Goal: Information Seeking & Learning: Learn about a topic

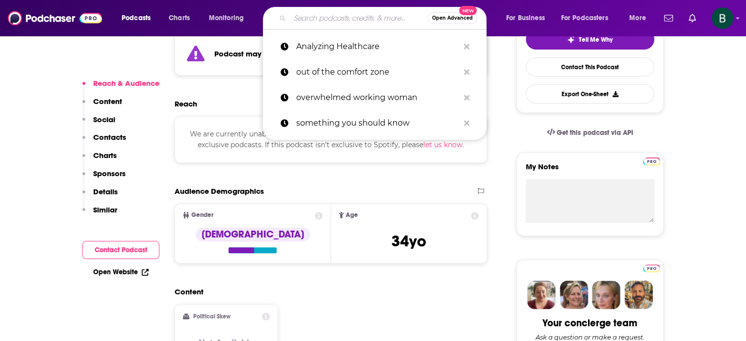
click at [298, 18] on input "Search podcasts, credits, & more..." at bounding box center [359, 18] width 138 height 16
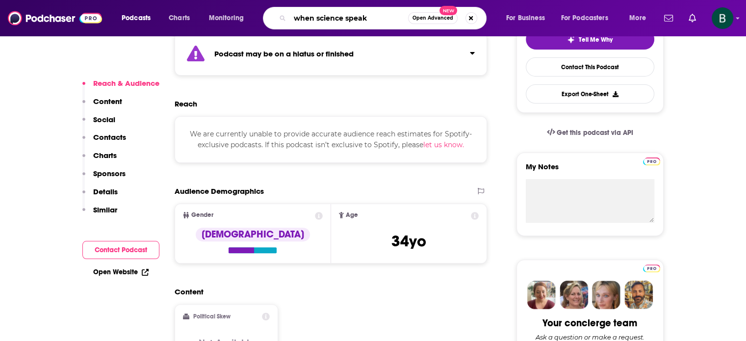
type input "when science speaks"
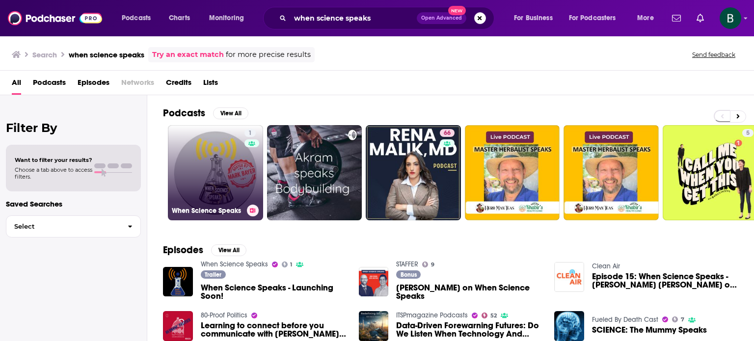
click at [224, 162] on link "1 When Science Speaks" at bounding box center [215, 172] width 95 height 95
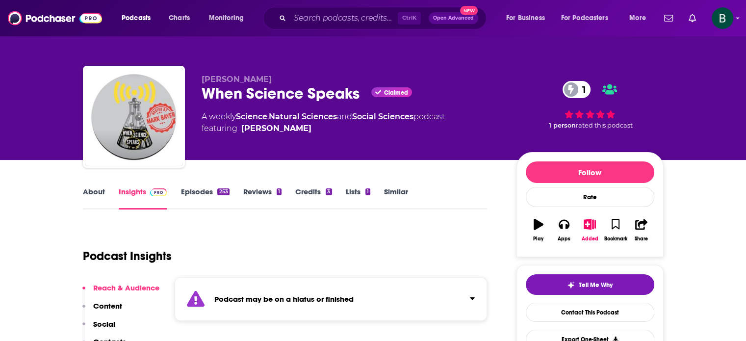
click at [98, 196] on link "About" at bounding box center [94, 198] width 22 height 23
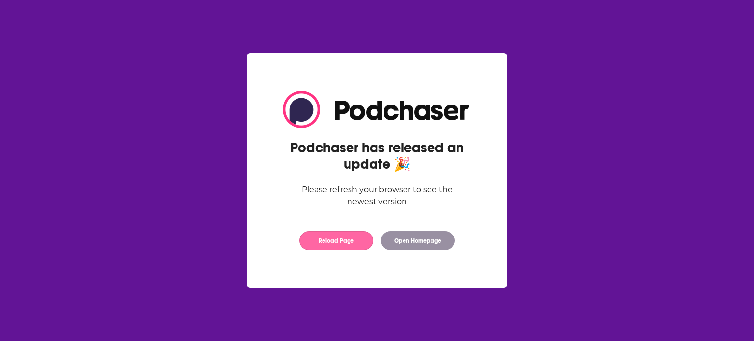
click at [320, 240] on button "Reload Page" at bounding box center [336, 240] width 74 height 19
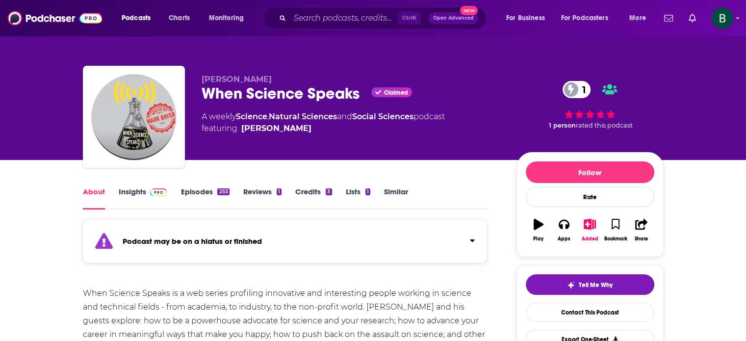
click at [121, 190] on link "Insights" at bounding box center [143, 198] width 49 height 23
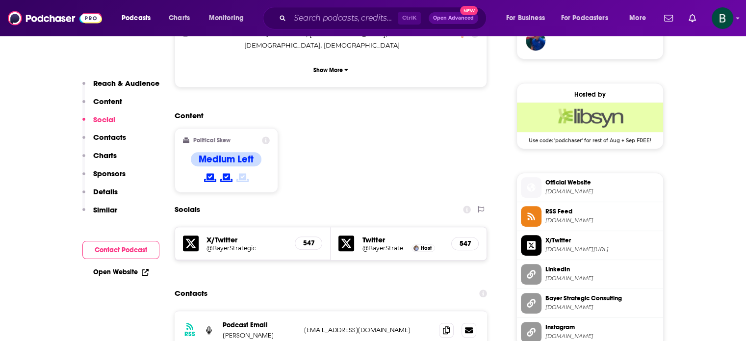
scroll to position [818, 0]
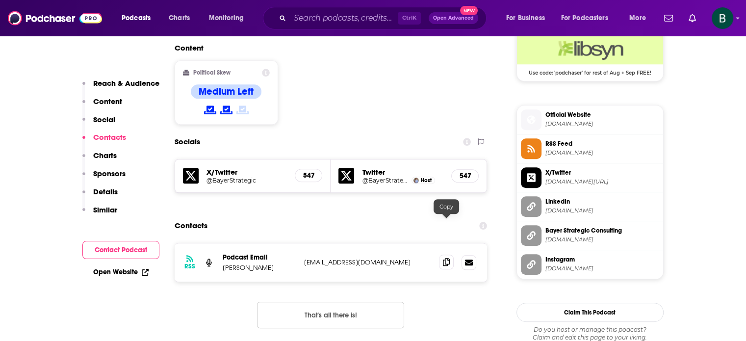
click at [446, 258] on icon at bounding box center [446, 262] width 7 height 8
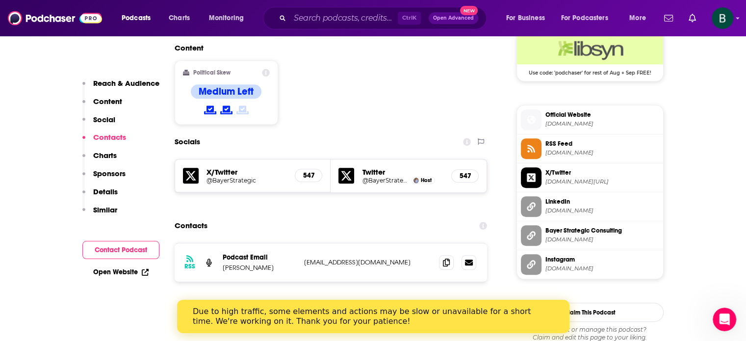
scroll to position [0, 0]
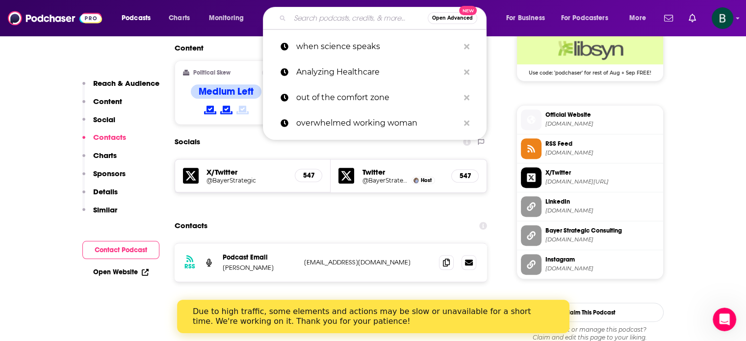
click at [330, 17] on input "Search podcasts, credits, & more..." at bounding box center [359, 18] width 138 height 16
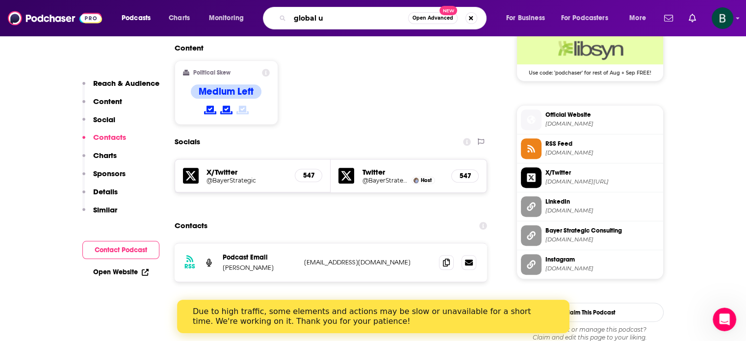
type input "global us"
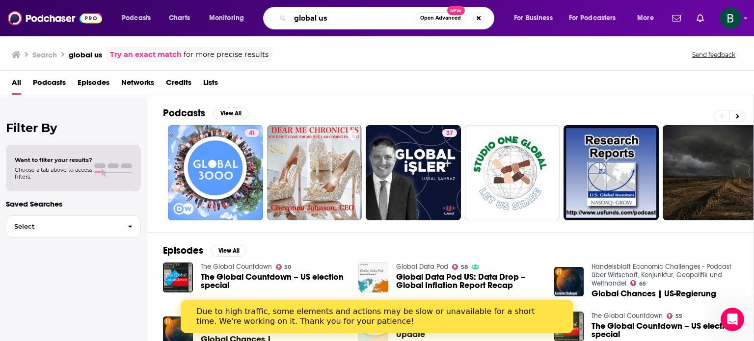
drag, startPoint x: 336, startPoint y: 23, endPoint x: 208, endPoint y: 33, distance: 128.5
click at [208, 33] on div "Podcasts Charts Monitoring global us Open Advanced New For Business For Podcast…" at bounding box center [377, 18] width 754 height 36
paste input "IdeaXme"
type input "IdeaXme"
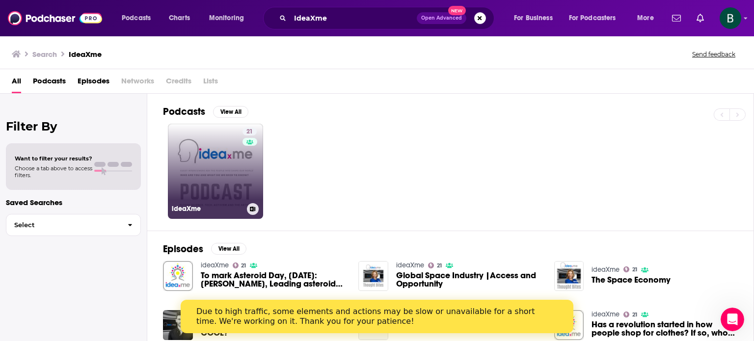
click at [224, 144] on link "21 ideaXme" at bounding box center [215, 171] width 95 height 95
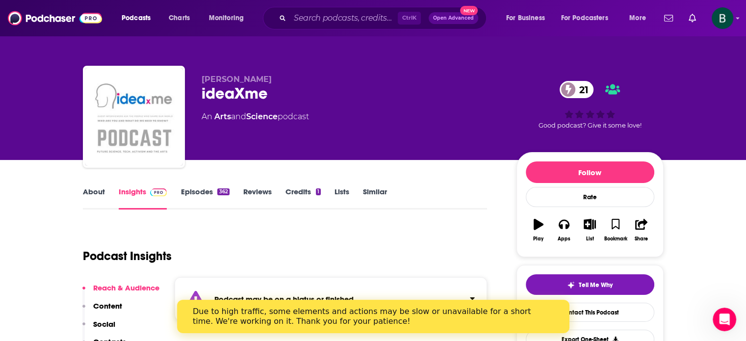
click at [85, 191] on link "About" at bounding box center [94, 198] width 22 height 23
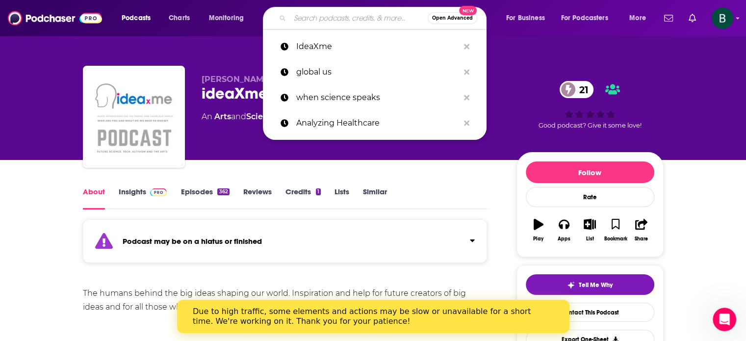
click at [302, 18] on input "Search podcasts, credits, & more..." at bounding box center [359, 18] width 138 height 16
paste input "Infectious IDeas"
type input "Infectious IDeas"
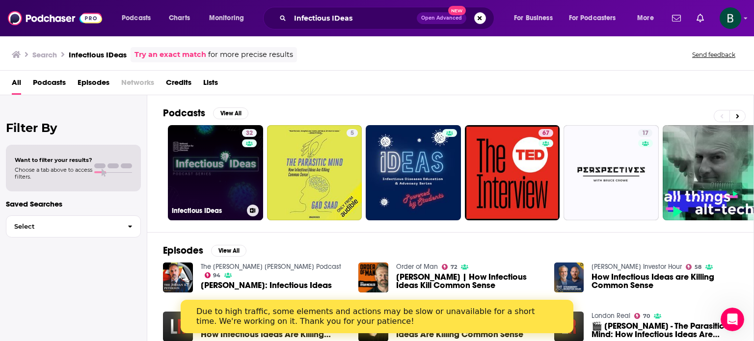
click at [247, 162] on div "32" at bounding box center [250, 167] width 17 height 76
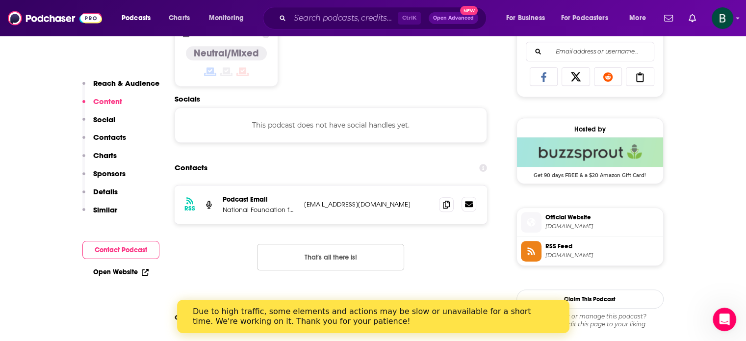
scroll to position [654, 0]
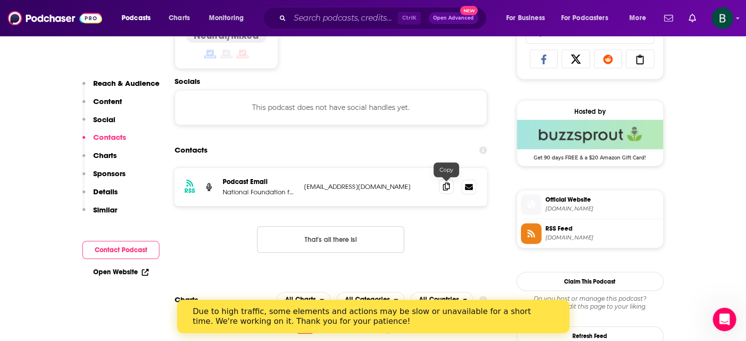
click at [448, 186] on icon at bounding box center [446, 187] width 7 height 8
click at [323, 14] on input "Search podcasts, credits, & more..." at bounding box center [344, 18] width 108 height 16
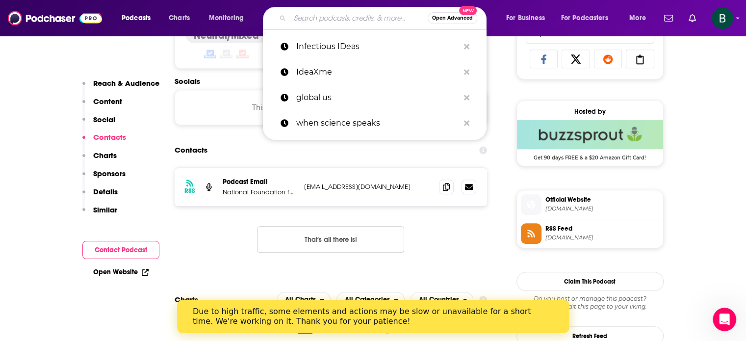
paste input "Living on Earth"
type input "Living on Earth"
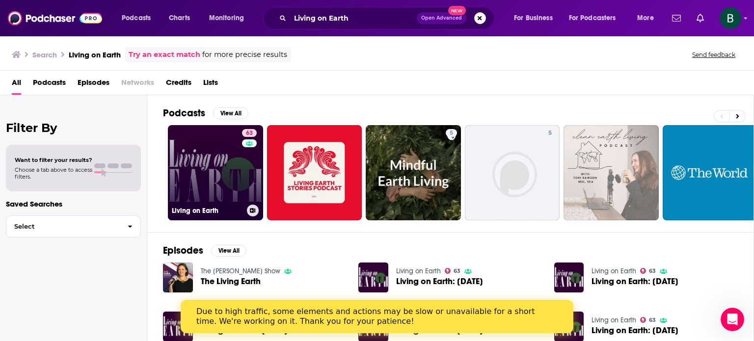
click at [212, 154] on link "63 Living on Earth" at bounding box center [215, 172] width 95 height 95
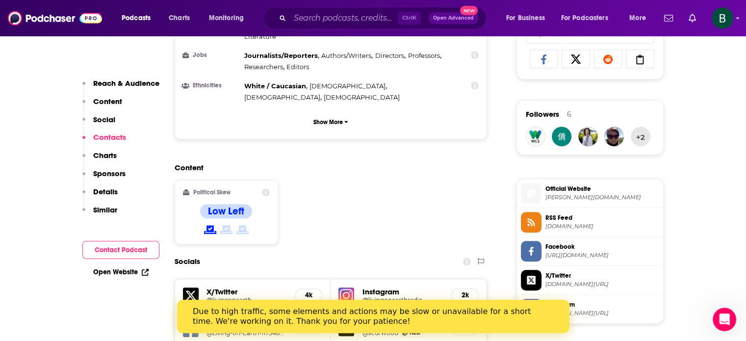
scroll to position [900, 0]
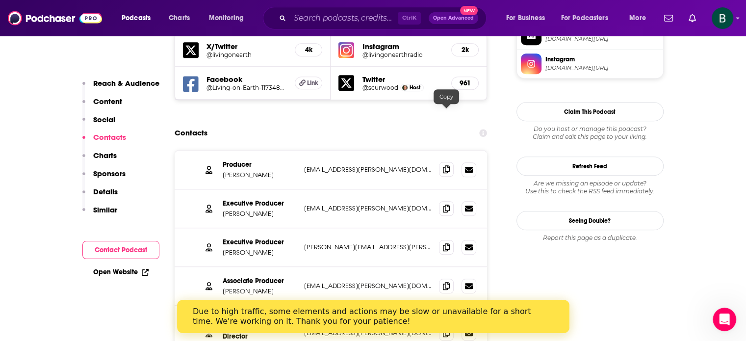
click at [443, 162] on span at bounding box center [446, 169] width 15 height 15
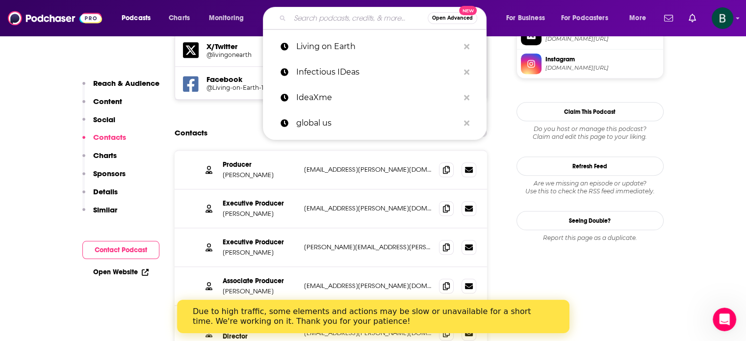
click at [312, 15] on input "Search podcasts, credits, & more..." at bounding box center [359, 18] width 138 height 16
paste input "Meet the Microbiologist"
type input "Meet the Microbiologist"
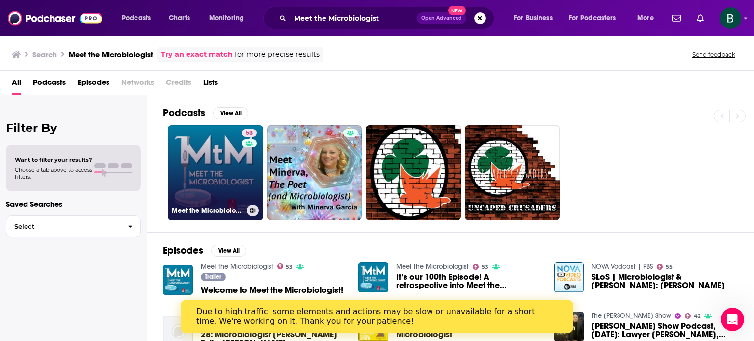
click at [226, 152] on link "53 Meet the Microbiologist" at bounding box center [215, 172] width 95 height 95
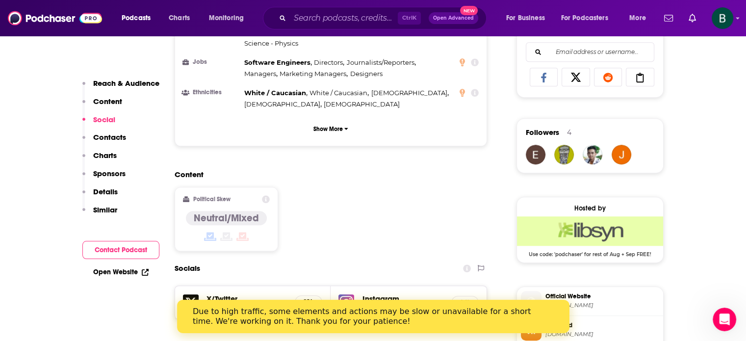
scroll to position [736, 0]
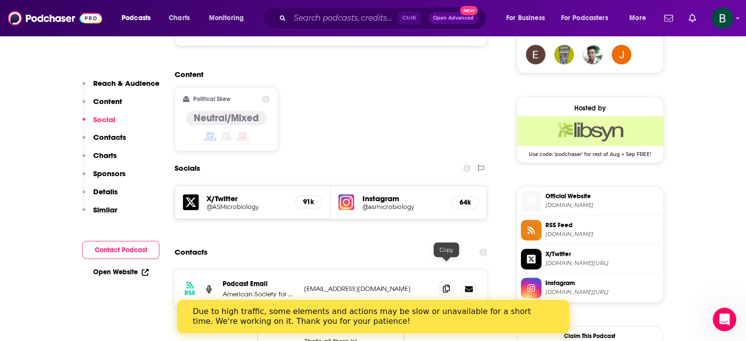
click at [444, 285] on icon at bounding box center [446, 289] width 7 height 8
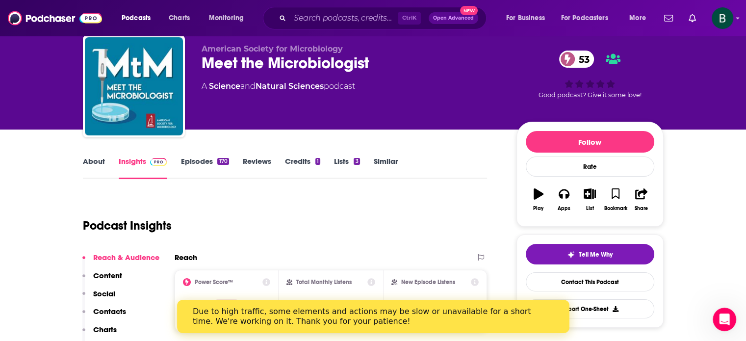
scroll to position [0, 0]
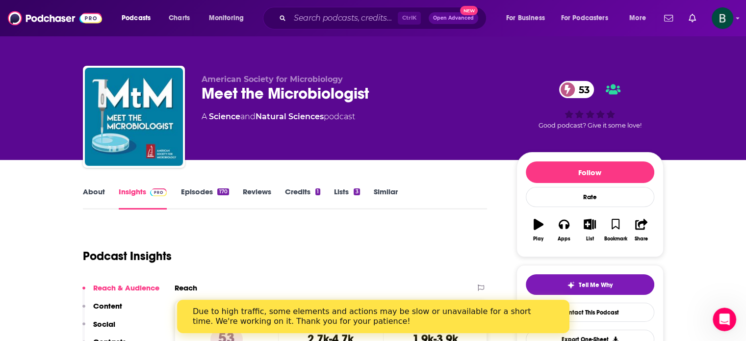
click at [379, 195] on link "Similar" at bounding box center [386, 198] width 24 height 23
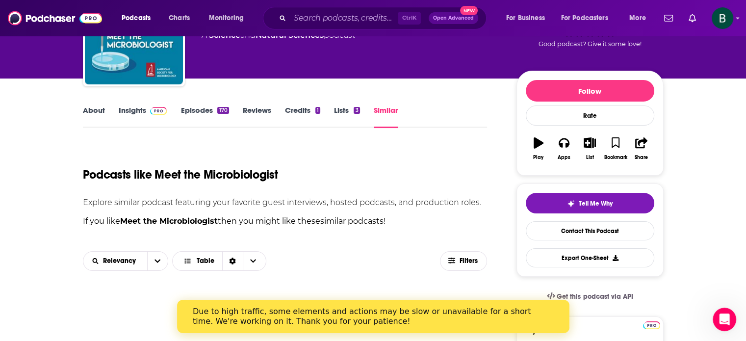
scroll to position [245, 0]
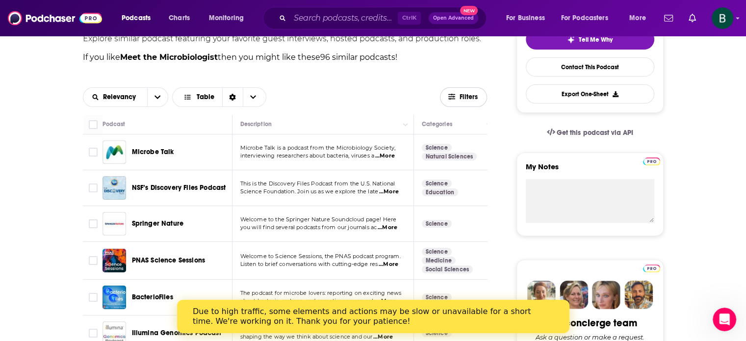
click at [454, 92] on button "Filters" at bounding box center [463, 97] width 47 height 20
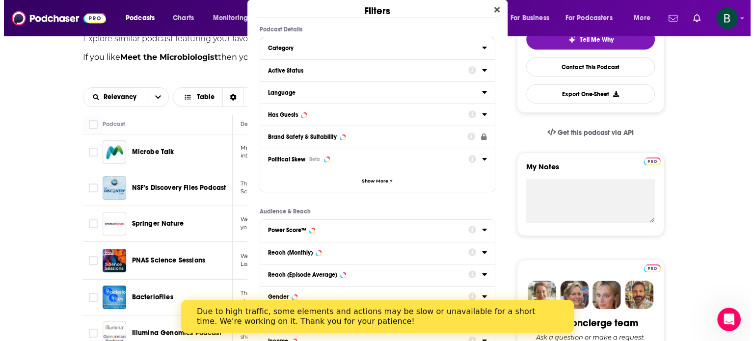
scroll to position [0, 0]
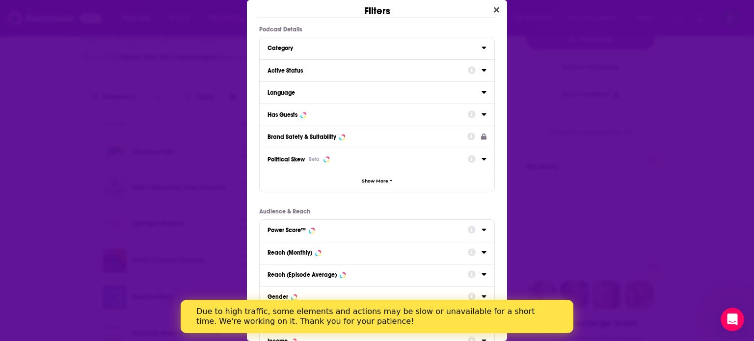
click at [481, 66] on icon "Dialog" at bounding box center [483, 70] width 5 height 8
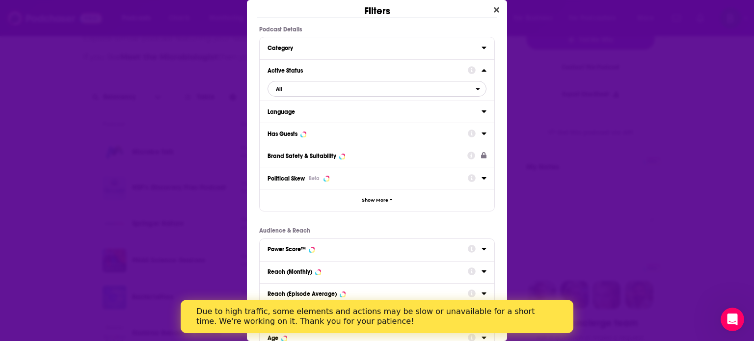
click at [351, 92] on span "All" at bounding box center [372, 88] width 208 height 13
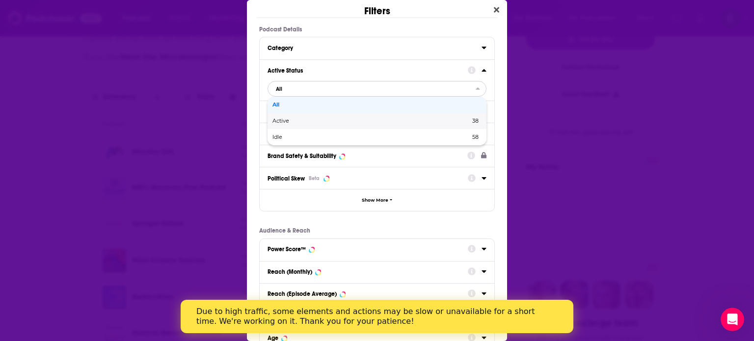
click at [284, 119] on span "Active" at bounding box center [325, 120] width 107 height 5
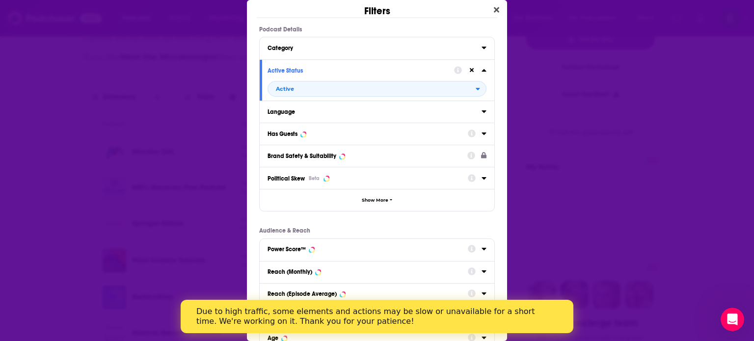
click at [472, 134] on div "Dialog" at bounding box center [477, 133] width 19 height 12
click at [469, 134] on div "Dialog" at bounding box center [477, 133] width 19 height 12
click at [481, 131] on icon "Dialog" at bounding box center [483, 134] width 5 height 8
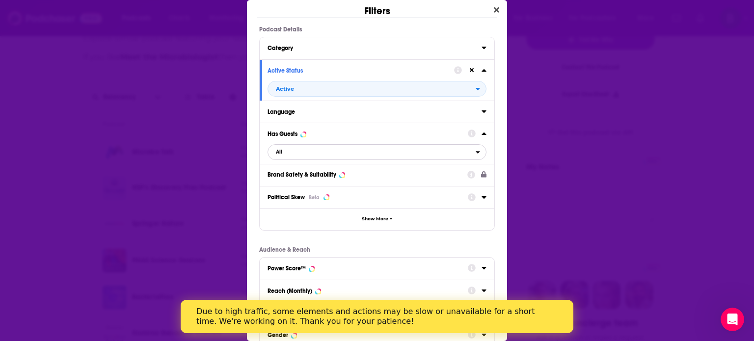
click at [467, 150] on span "All" at bounding box center [372, 152] width 208 height 13
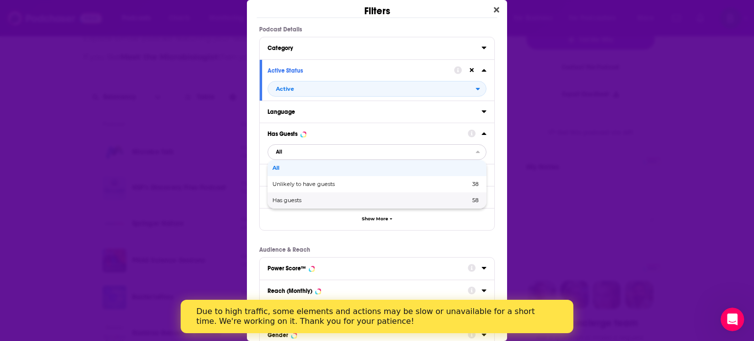
click at [291, 198] on span "Has guests" at bounding box center [328, 200] width 113 height 5
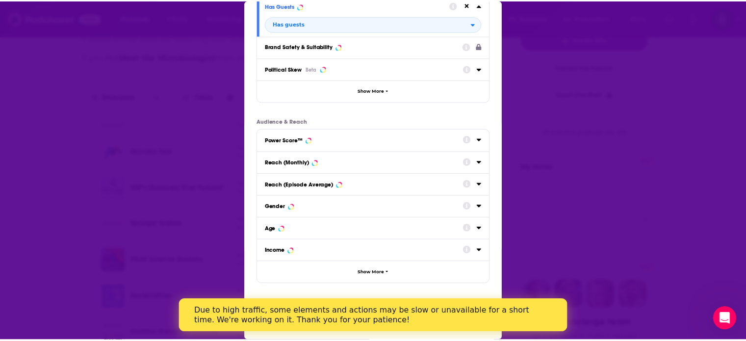
scroll to position [245, 0]
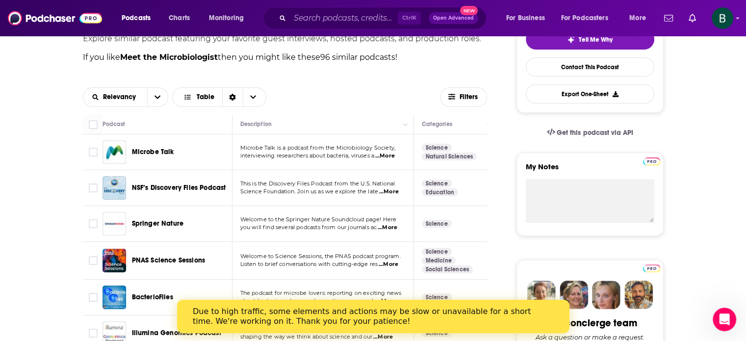
click at [158, 151] on span "Microbe Talk" at bounding box center [153, 152] width 42 height 8
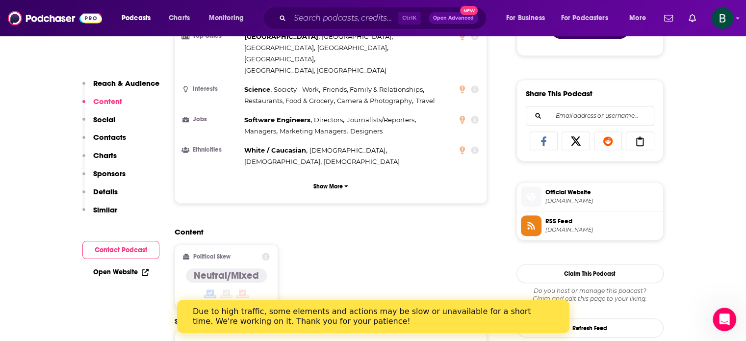
scroll to position [736, 0]
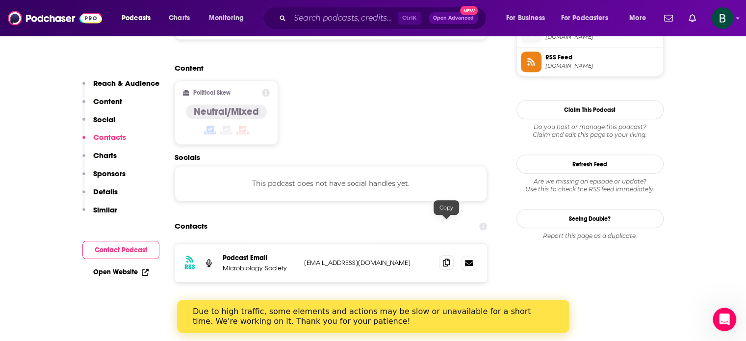
click at [447, 259] on icon at bounding box center [446, 263] width 7 height 8
drag, startPoint x: 294, startPoint y: 231, endPoint x: 225, endPoint y: 231, distance: 69.7
click at [225, 264] on p "Microbiology Society" at bounding box center [260, 268] width 74 height 8
copy p "Microbiology Society"
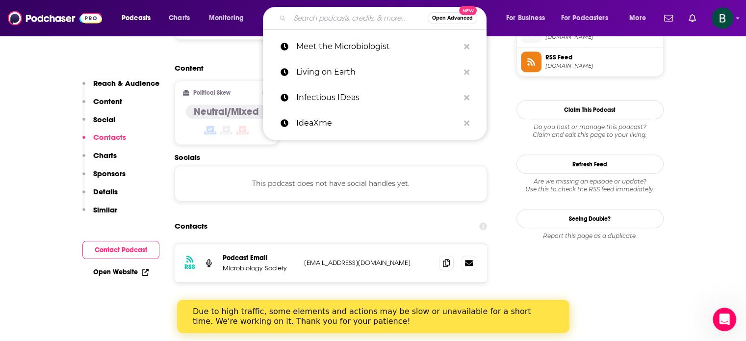
click at [298, 23] on input "Search podcasts, credits, & more..." at bounding box center [359, 18] width 138 height 16
paste input "On Shifting Ground"
type input "On Shifting Ground"
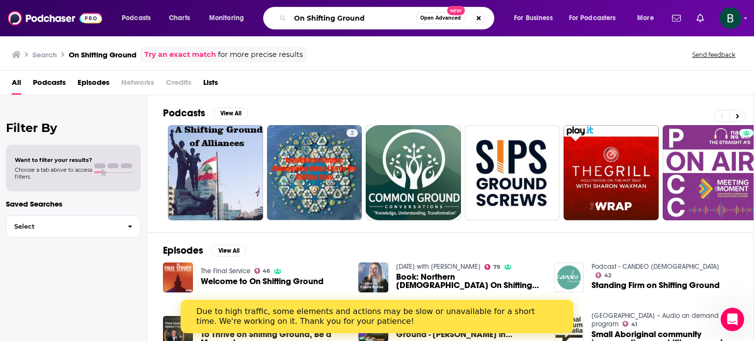
drag, startPoint x: 366, startPoint y: 15, endPoint x: 272, endPoint y: 22, distance: 93.5
click at [272, 22] on div "On Shifting Ground Open Advanced New" at bounding box center [378, 18] width 231 height 23
paste input "Science for the People"
type input "Science for the People"
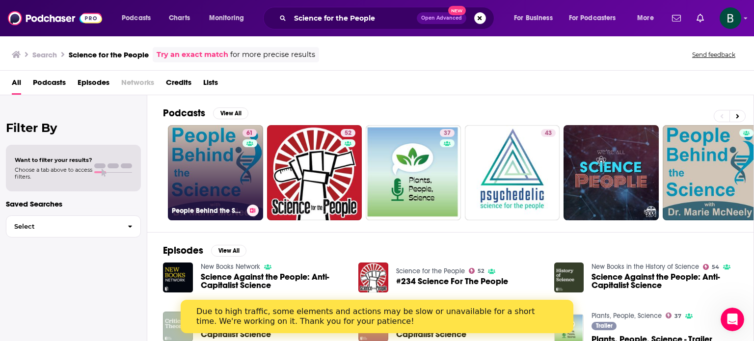
click at [215, 166] on link "61 People Behind the Science Podcast Stories from Scientists about Science, Lif…" at bounding box center [215, 172] width 95 height 95
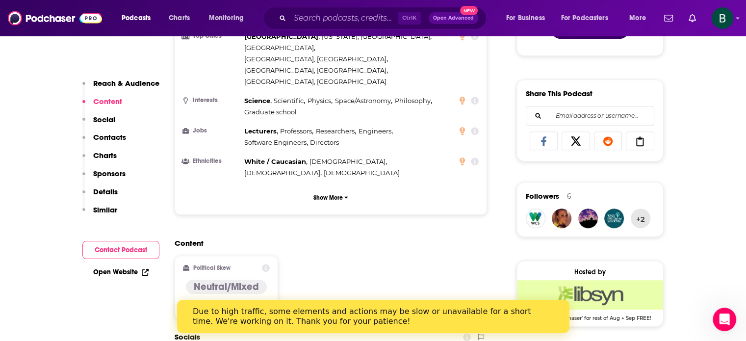
scroll to position [736, 0]
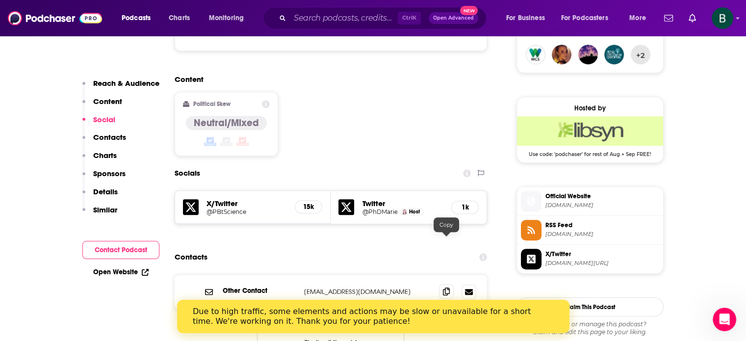
click at [447, 288] on icon at bounding box center [446, 292] width 7 height 8
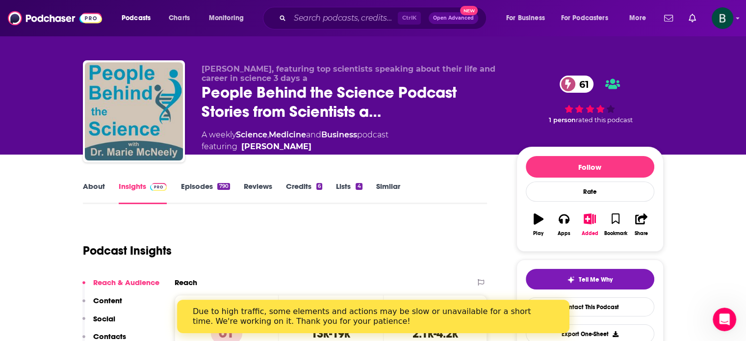
scroll to position [0, 0]
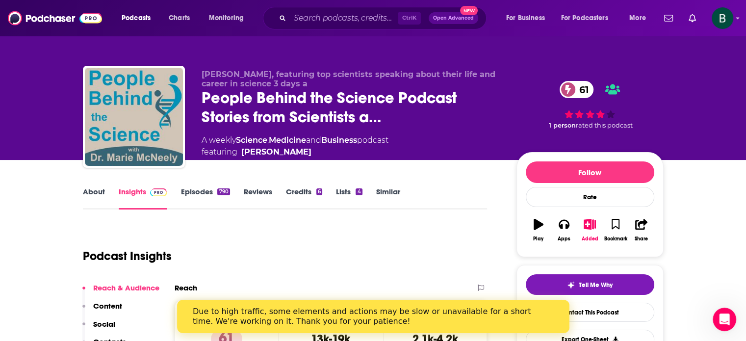
drag, startPoint x: 325, startPoint y: 154, endPoint x: 326, endPoint y: 159, distance: 4.9
click at [326, 159] on div "[PERSON_NAME], featuring top scientists speaking about their life and career in…" at bounding box center [433, 119] width 462 height 98
copy span "[PERSON_NAME]"
click at [288, 13] on div "Ctrl K Open Advanced New" at bounding box center [375, 18] width 224 height 23
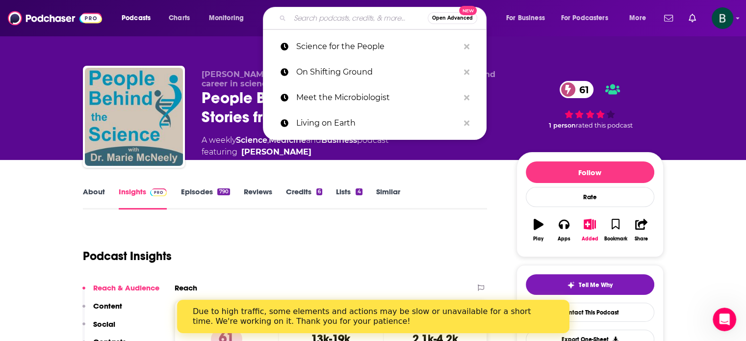
click at [296, 16] on input "Search podcasts, credits, & more..." at bounding box center [359, 18] width 138 height 16
paste input "Science Nation"
type input "Science Nation"
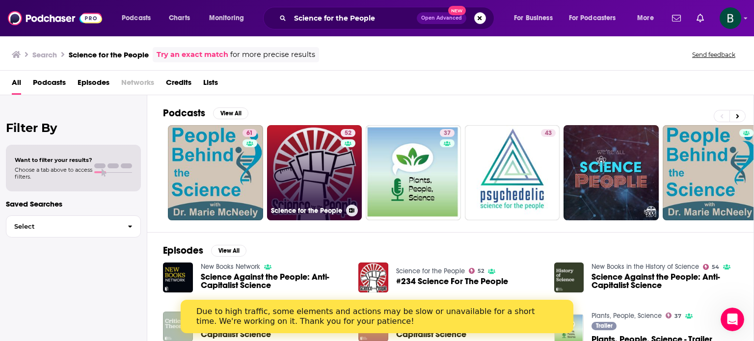
click at [304, 171] on link "52 Science for the People" at bounding box center [314, 172] width 95 height 95
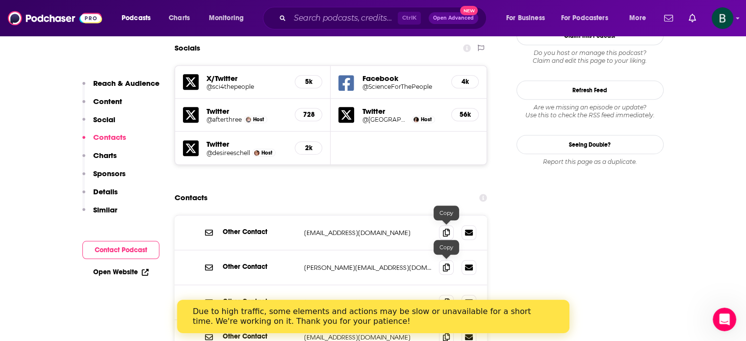
scroll to position [1063, 0]
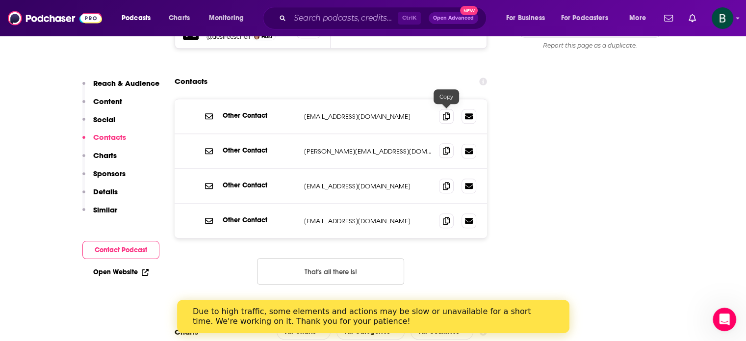
click at [446, 147] on icon at bounding box center [446, 151] width 7 height 8
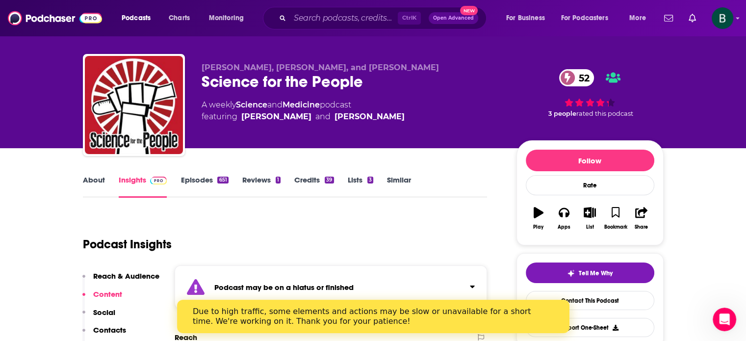
scroll to position [0, 0]
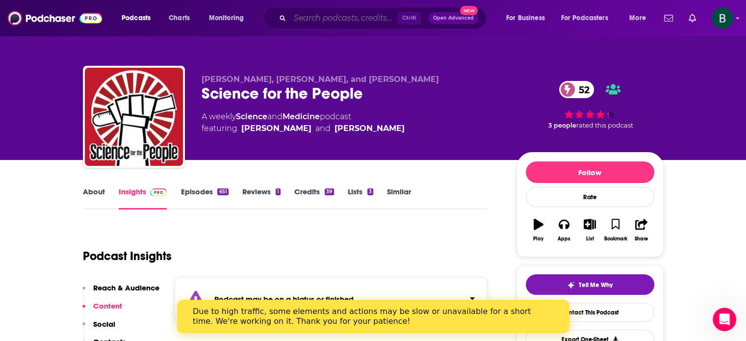
click at [338, 12] on input "Search podcasts, credits, & more..." at bounding box center [344, 18] width 108 height 16
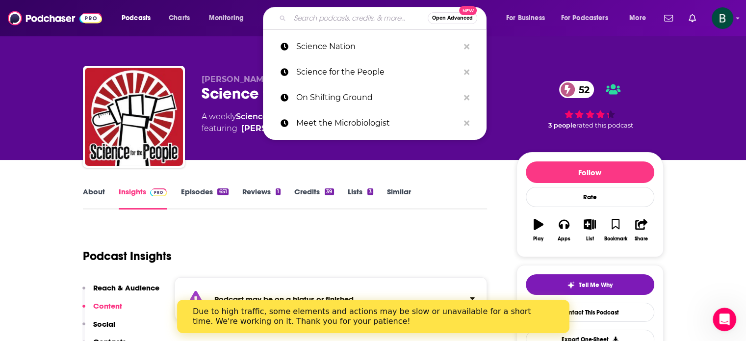
paste input "Superheroes of Science"
type input "Superheroes of Science"
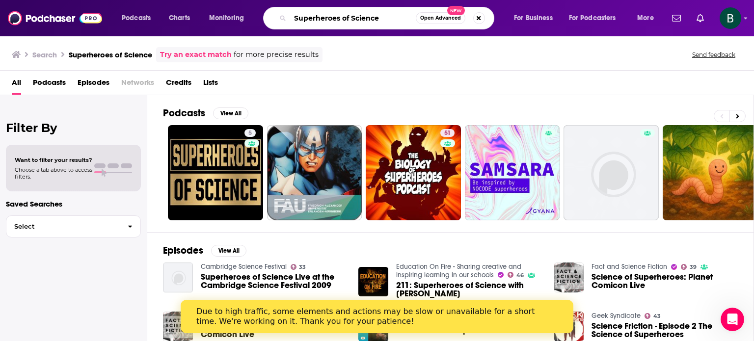
drag, startPoint x: 380, startPoint y: 17, endPoint x: 223, endPoint y: 22, distance: 156.6
click at [223, 22] on div "Podcasts Charts Monitoring Superheroes of Science Open Advanced New For Busines…" at bounding box center [389, 18] width 548 height 23
paste input "Take as Directed"
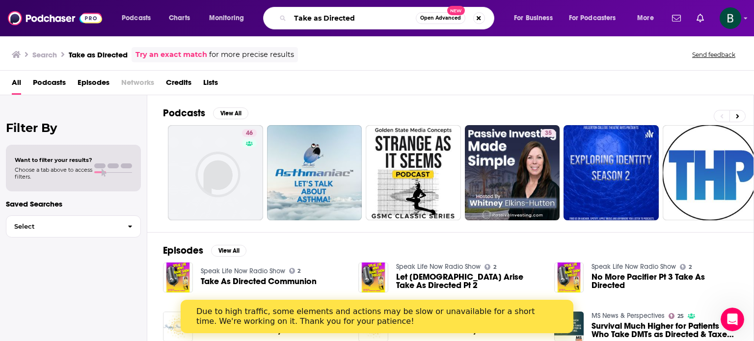
drag, startPoint x: 362, startPoint y: 23, endPoint x: 188, endPoint y: 40, distance: 174.0
click at [188, 39] on div "Podcasts Charts Monitoring Take as Directed Open Advanced New For Business For …" at bounding box center [377, 170] width 754 height 341
paste input "he CommonHealth"
type input "The CommonHealth"
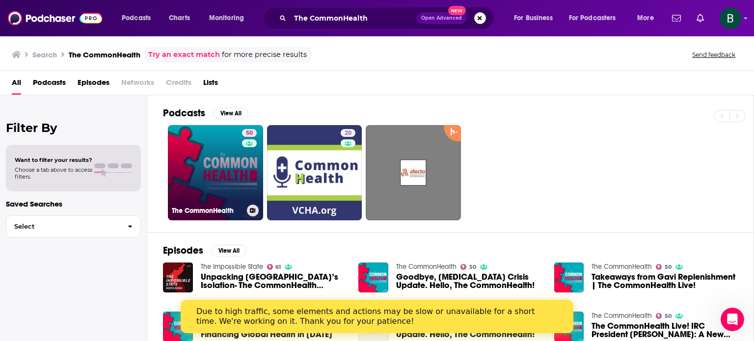
click at [192, 165] on link "50 The CommonHealth" at bounding box center [215, 172] width 95 height 95
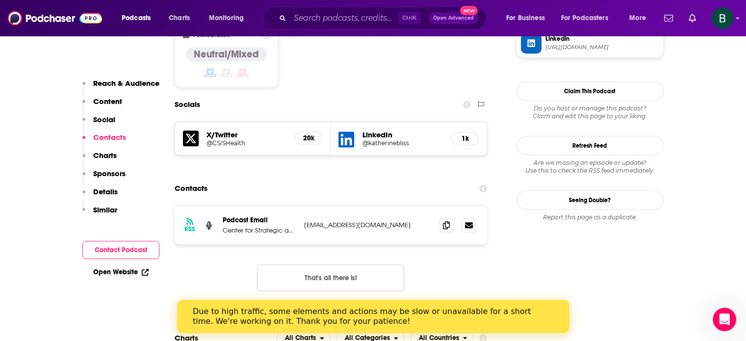
scroll to position [818, 0]
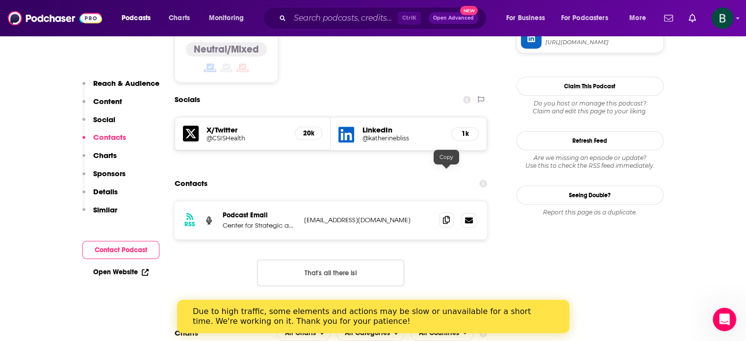
click at [445, 216] on icon at bounding box center [446, 220] width 7 height 8
click at [320, 17] on input "Search podcasts, credits, & more..." at bounding box center [344, 18] width 108 height 16
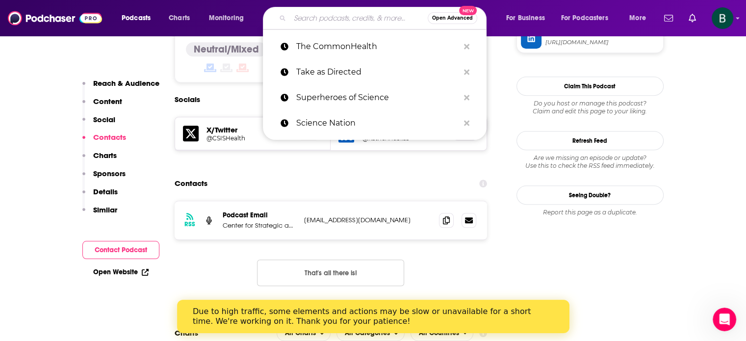
paste input "The Current"
type input "The Current"
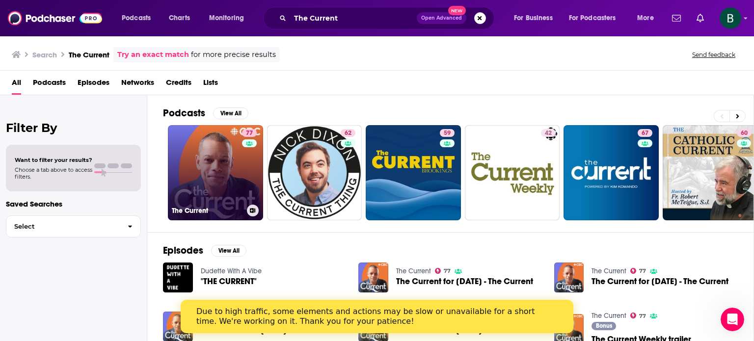
click at [221, 149] on link "77 The Current" at bounding box center [215, 172] width 95 height 95
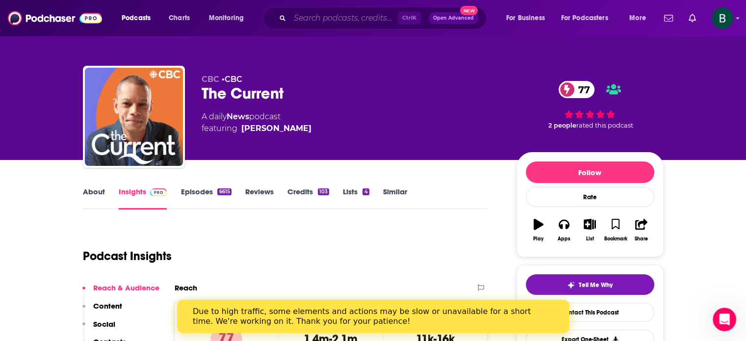
click at [342, 17] on input "Search podcasts, credits, & more..." at bounding box center [344, 18] width 108 height 16
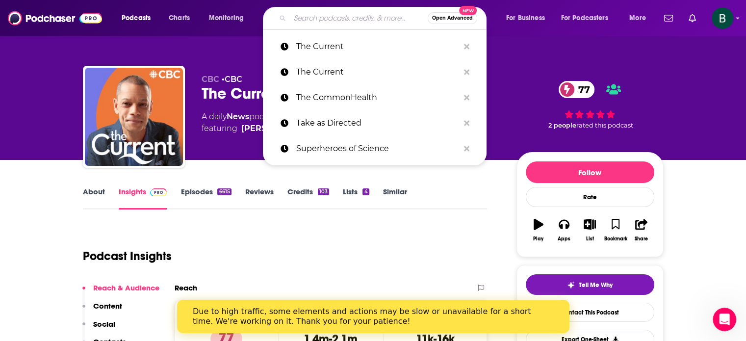
paste input "The Life Scientific"
type input "The Life Scientific"
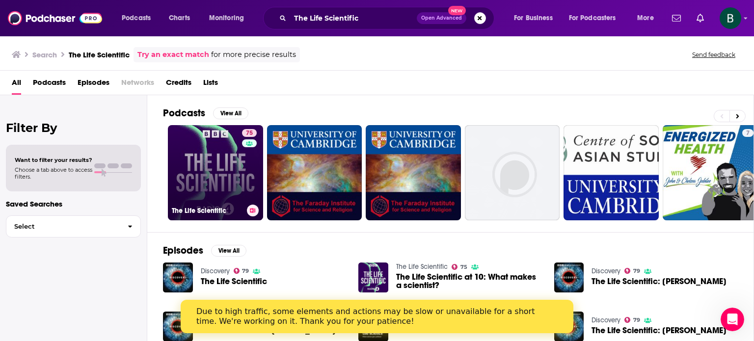
click at [213, 186] on link "75 The Life Scientific" at bounding box center [215, 172] width 95 height 95
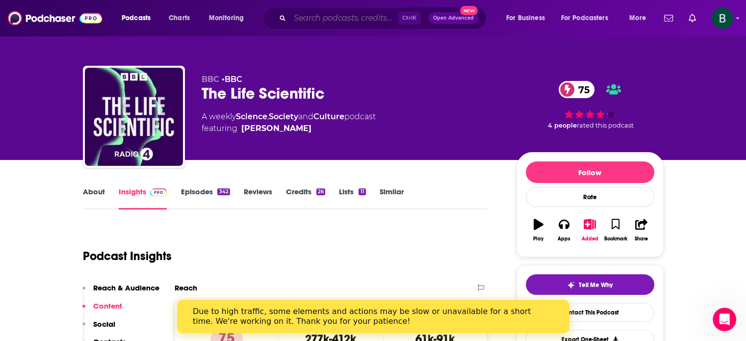
click at [326, 25] on input "Search podcasts, credits, & more..." at bounding box center [344, 18] width 108 height 16
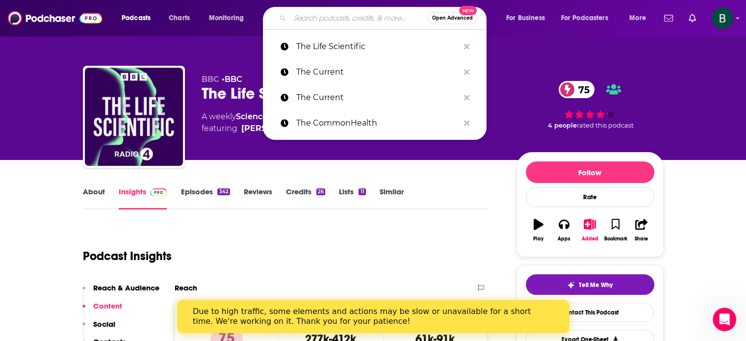
paste input "When Science Speaks"
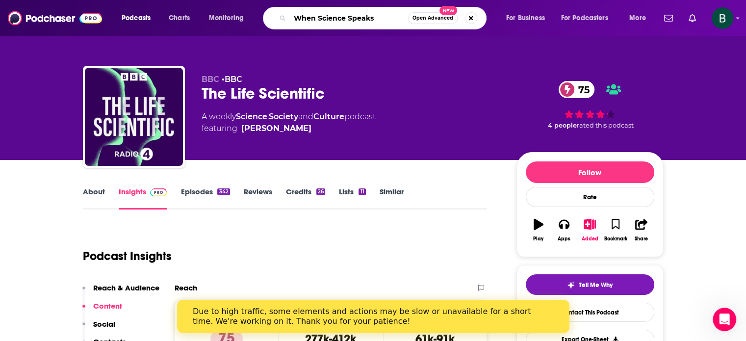
type input "When Science Speaks"
